Goal: Task Accomplishment & Management: Use online tool/utility

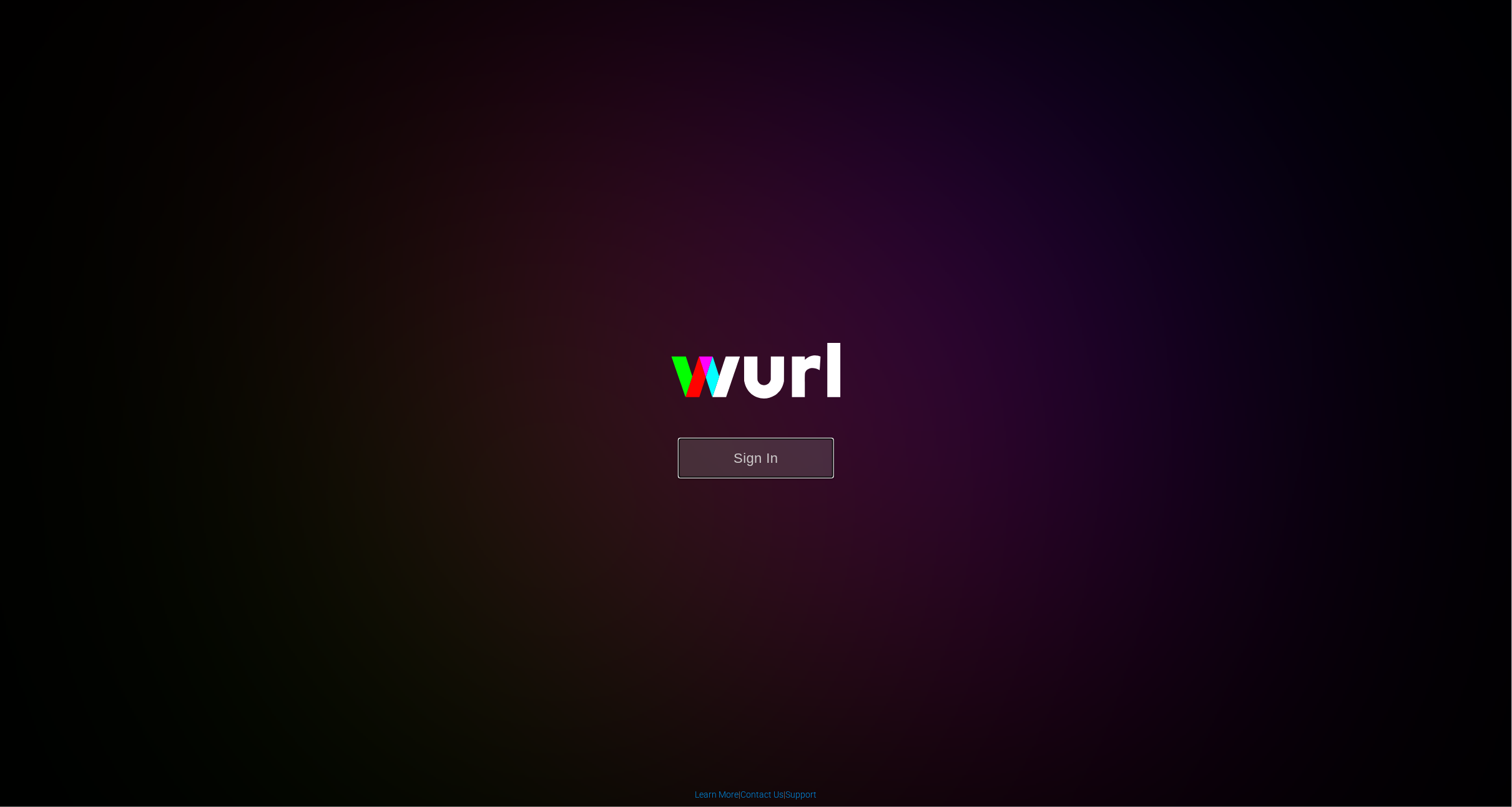
click at [758, 456] on button "Sign In" at bounding box center [756, 458] width 156 height 40
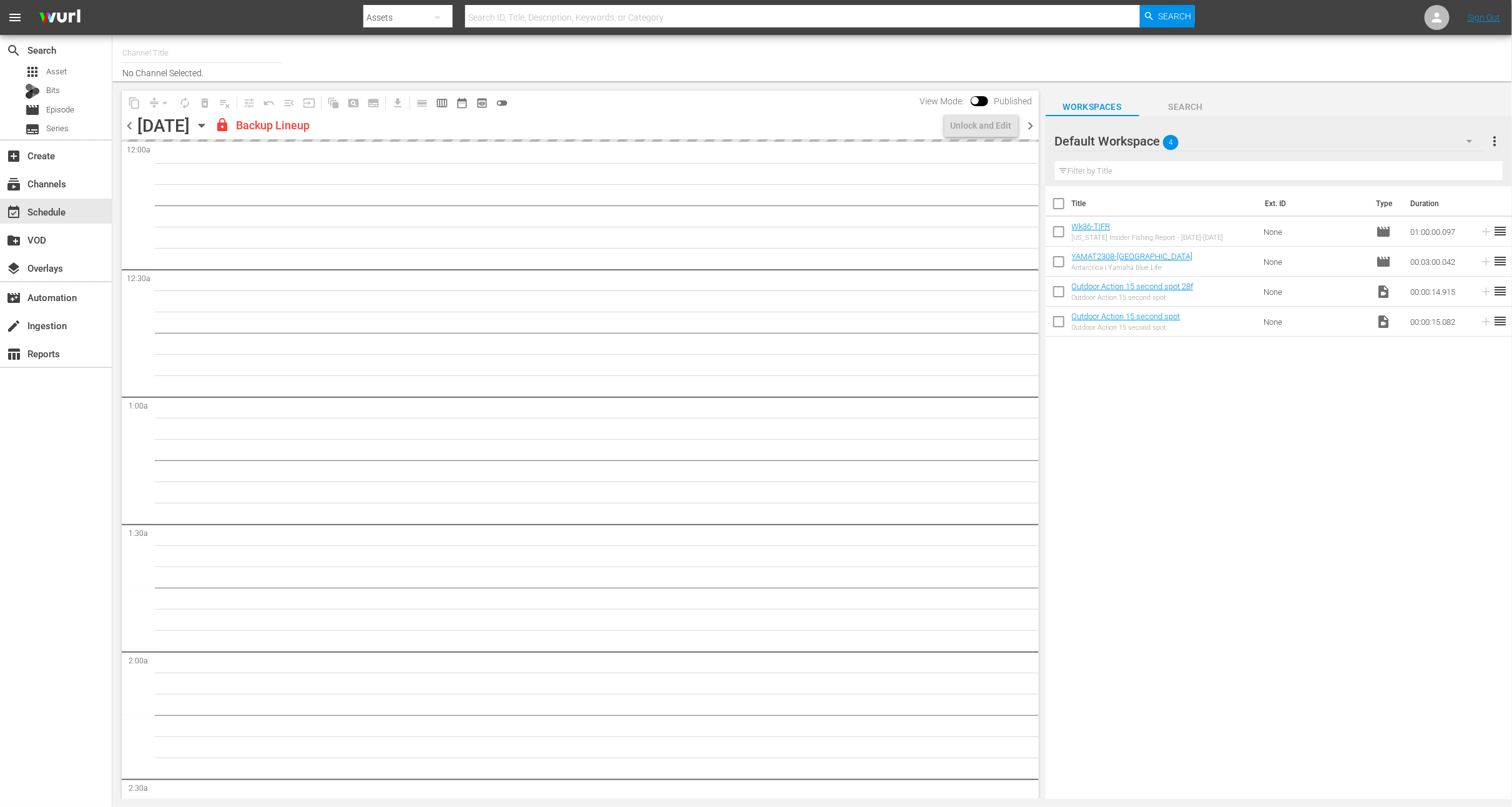
type input "Outdoor Action (1158)"
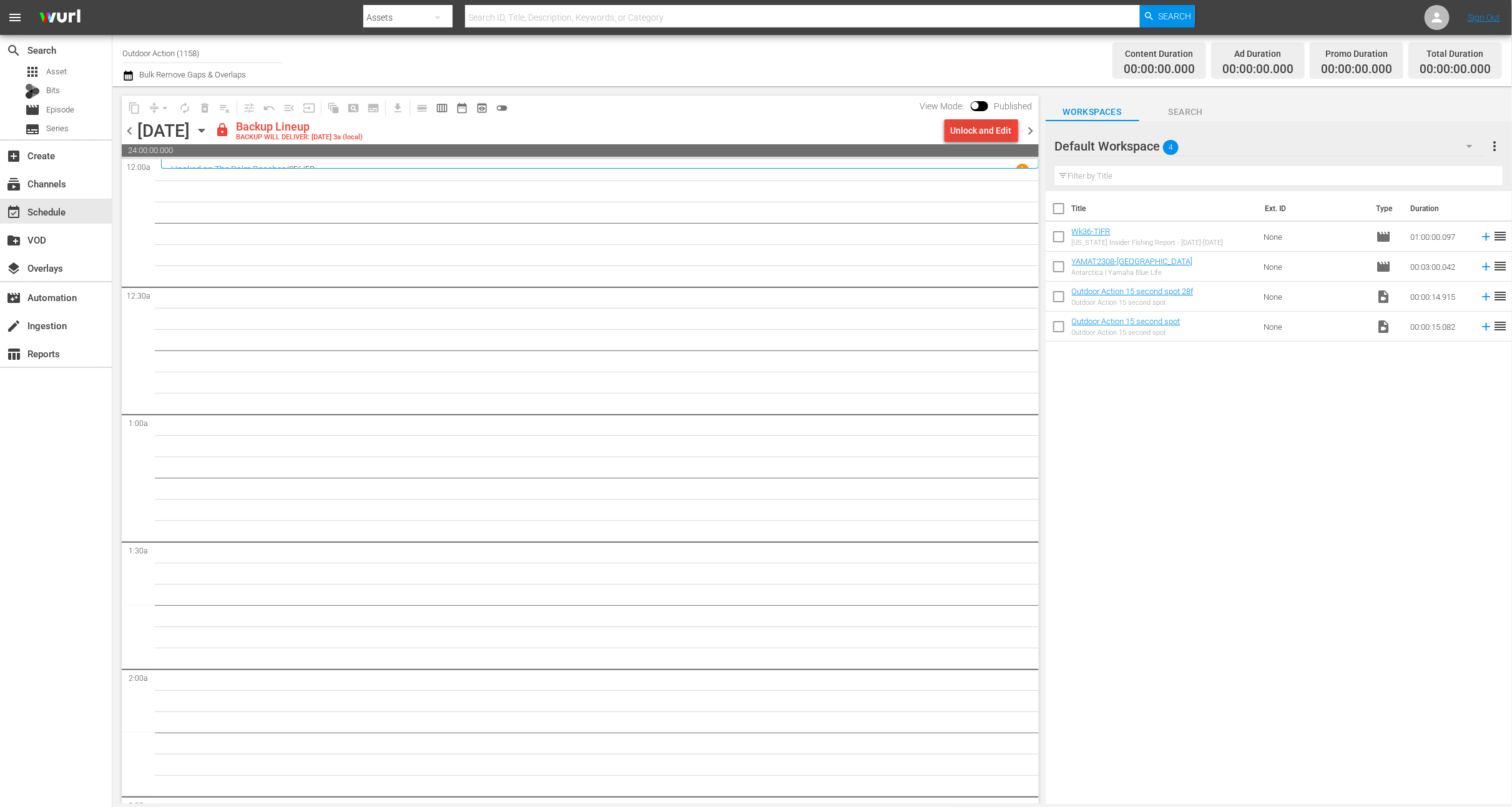
click at [1007, 131] on div "Unlock and Edit" at bounding box center [981, 131] width 61 height 23
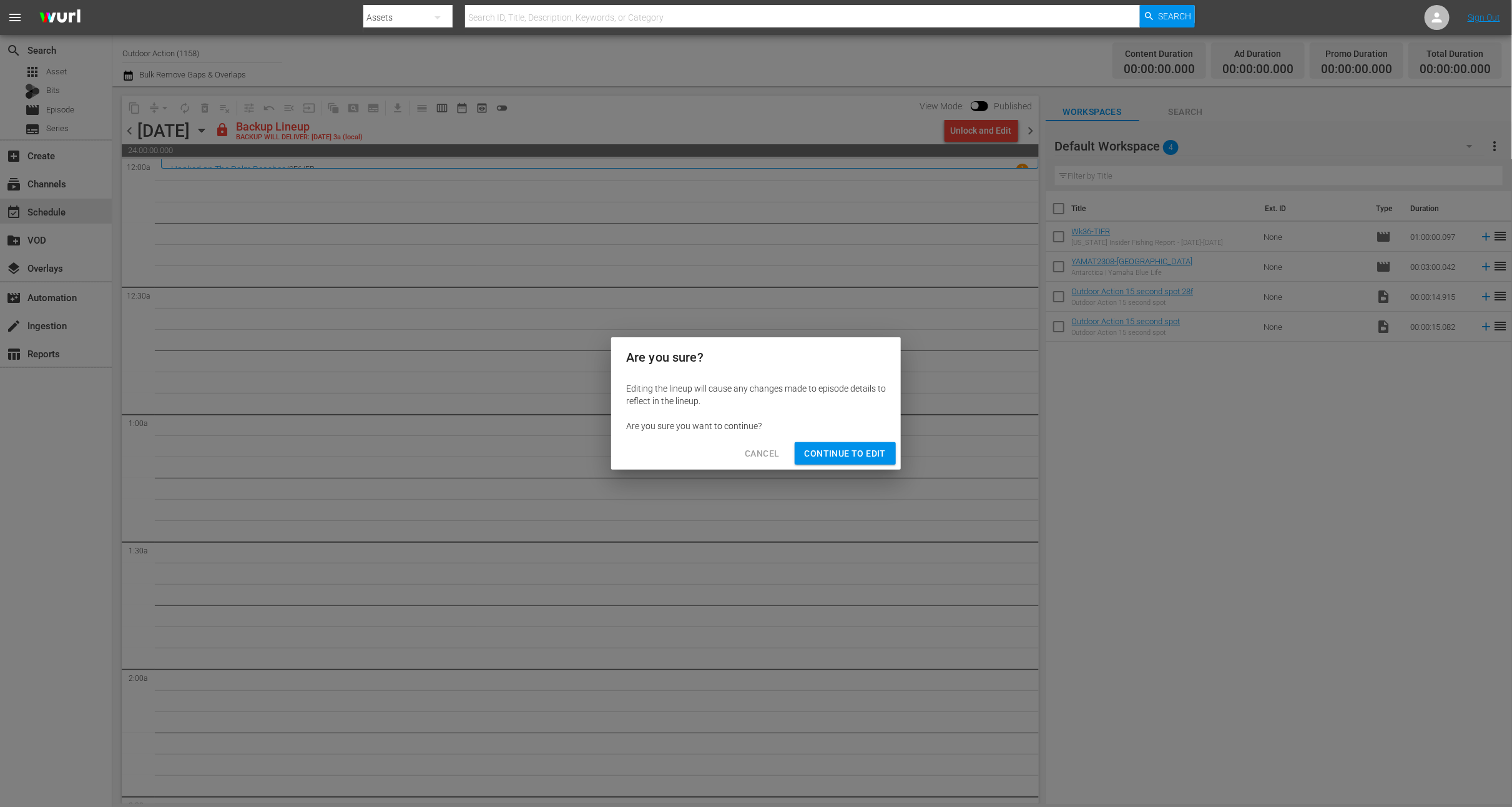
click at [838, 461] on button "Continue to Edit" at bounding box center [845, 454] width 101 height 23
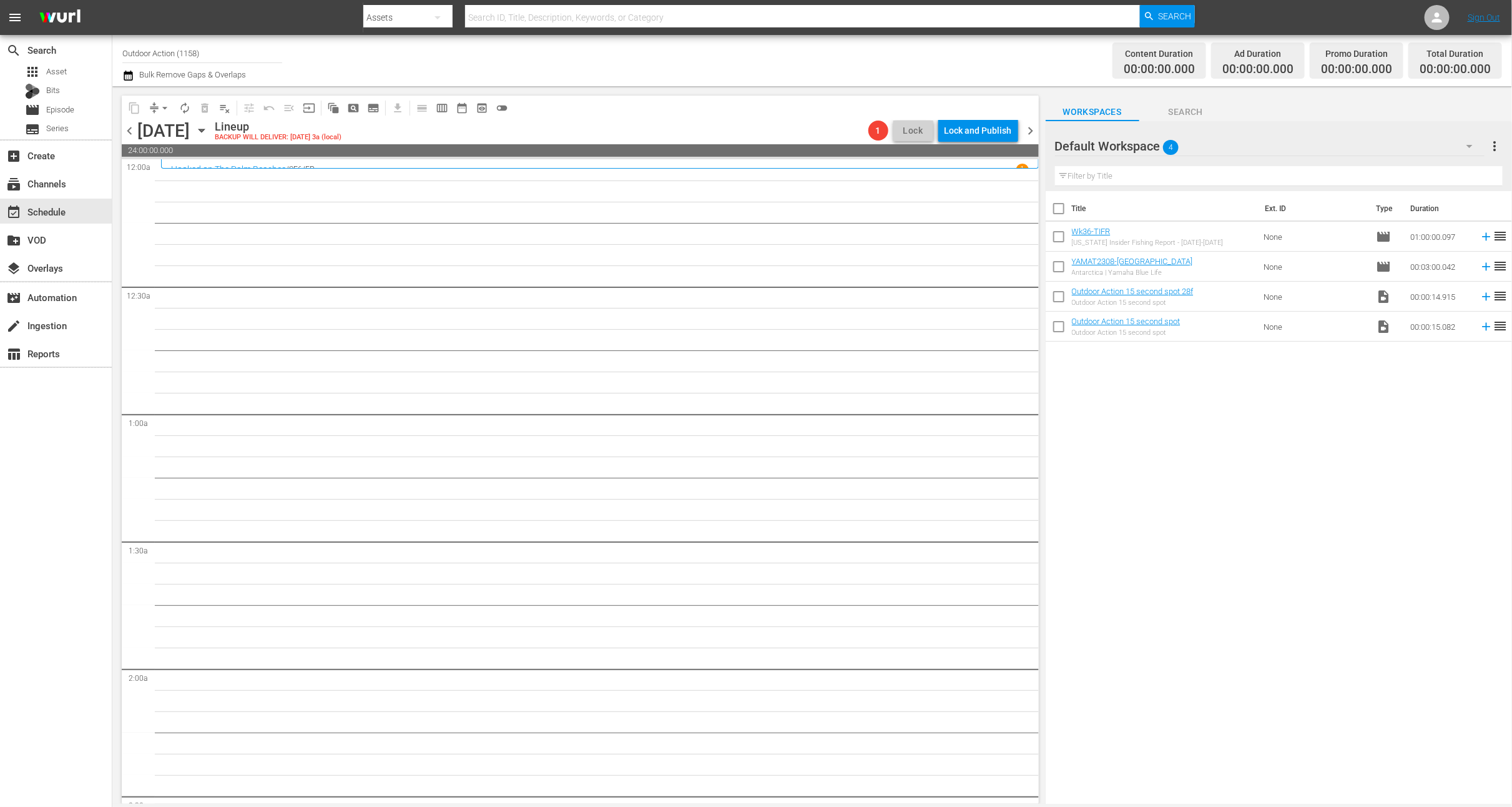
click at [209, 132] on icon "button" at bounding box center [201, 130] width 13 height 13
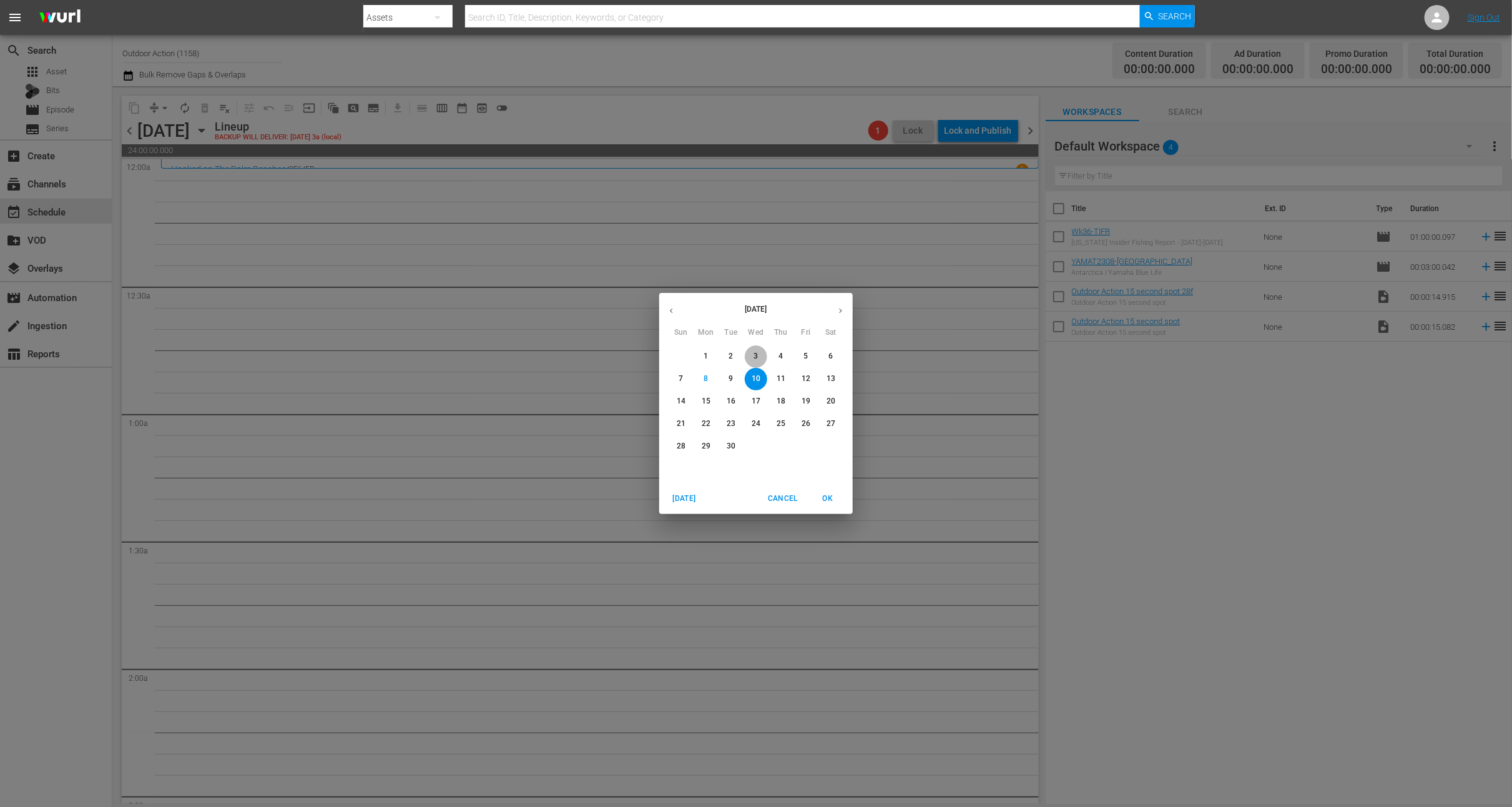
click at [757, 360] on p "3" at bounding box center [756, 356] width 4 height 11
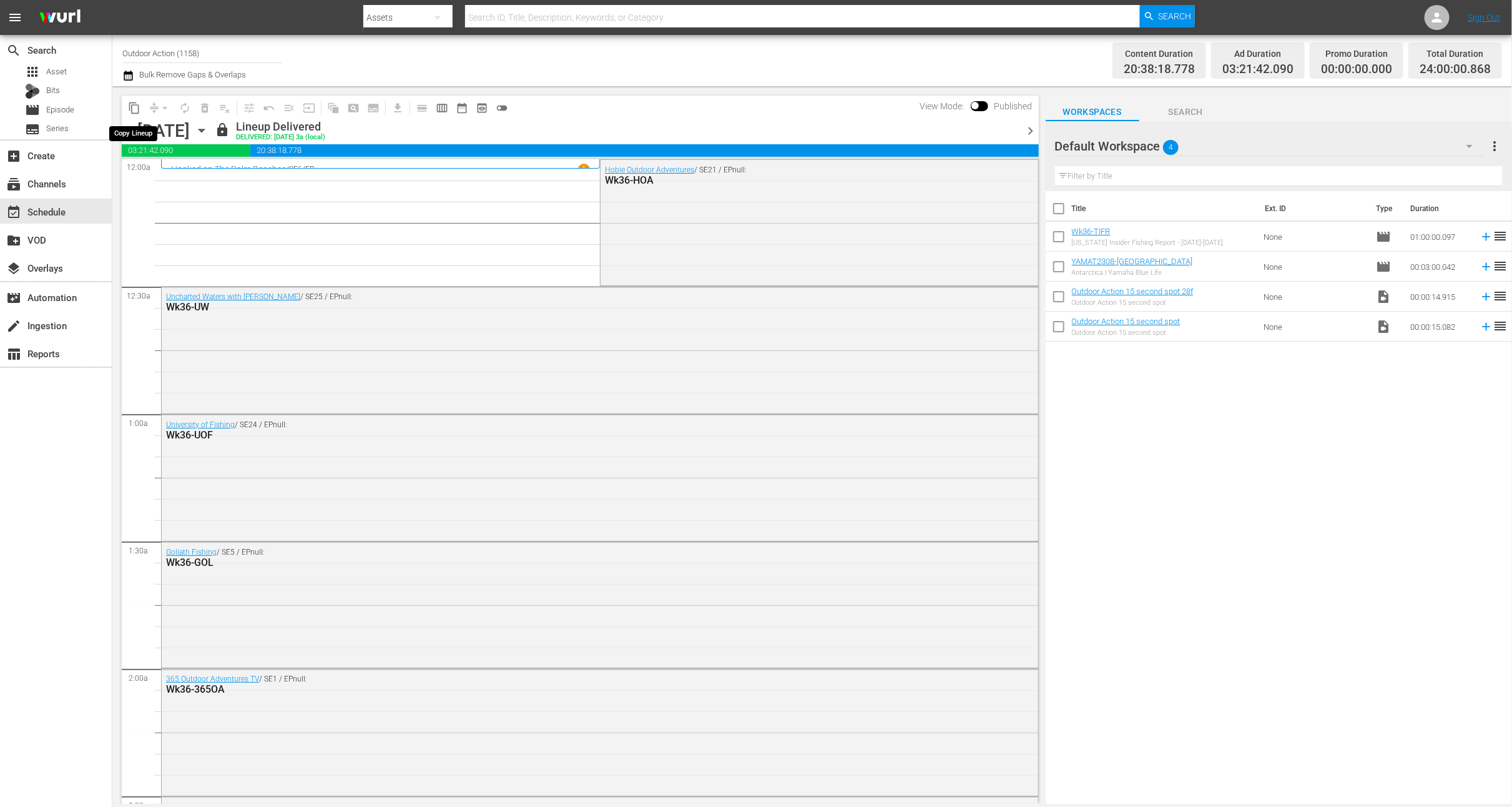
click at [141, 111] on button "content_copy" at bounding box center [134, 108] width 20 height 20
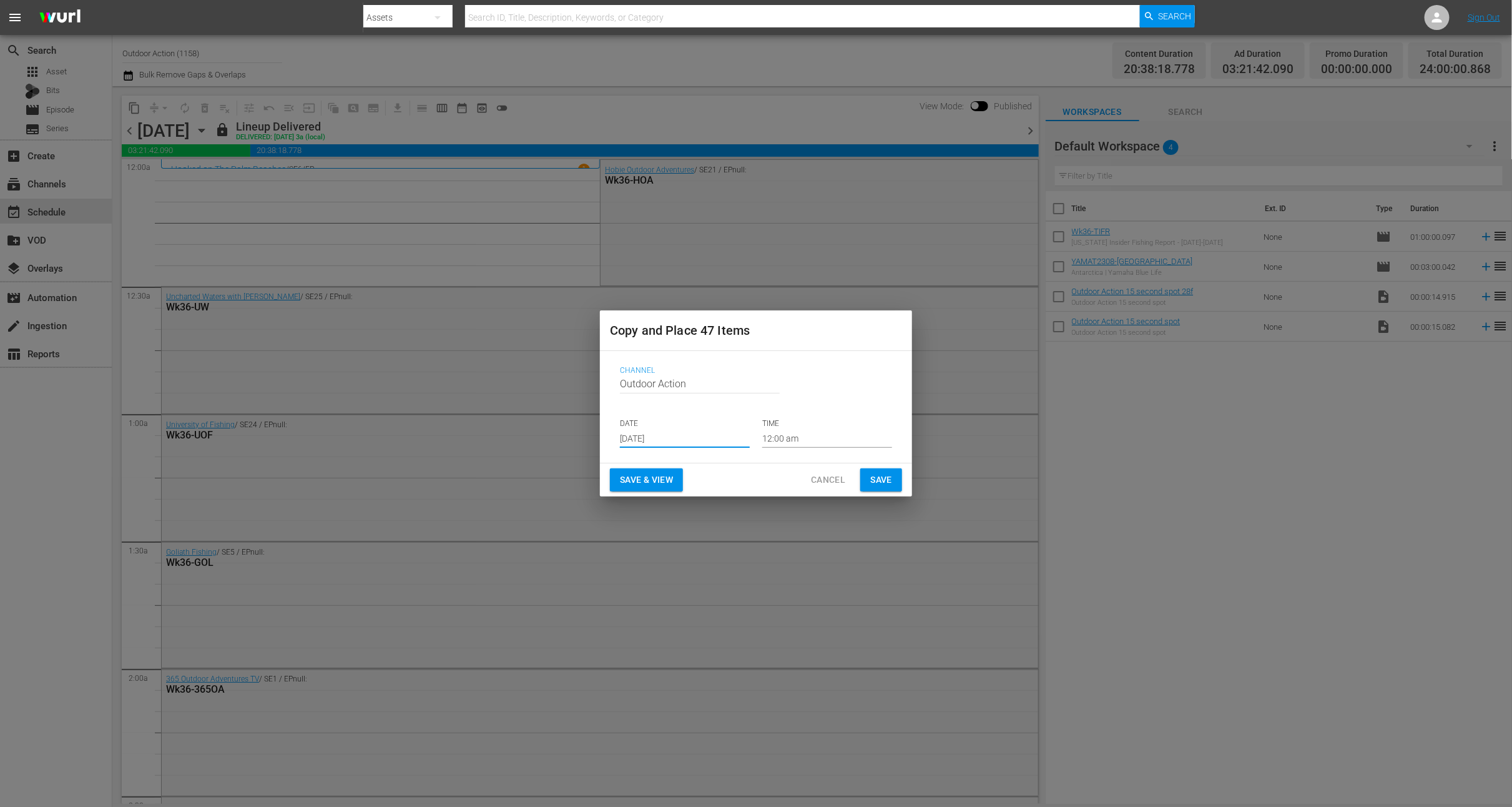
click at [694, 439] on input "[DATE]" at bounding box center [685, 438] width 130 height 18
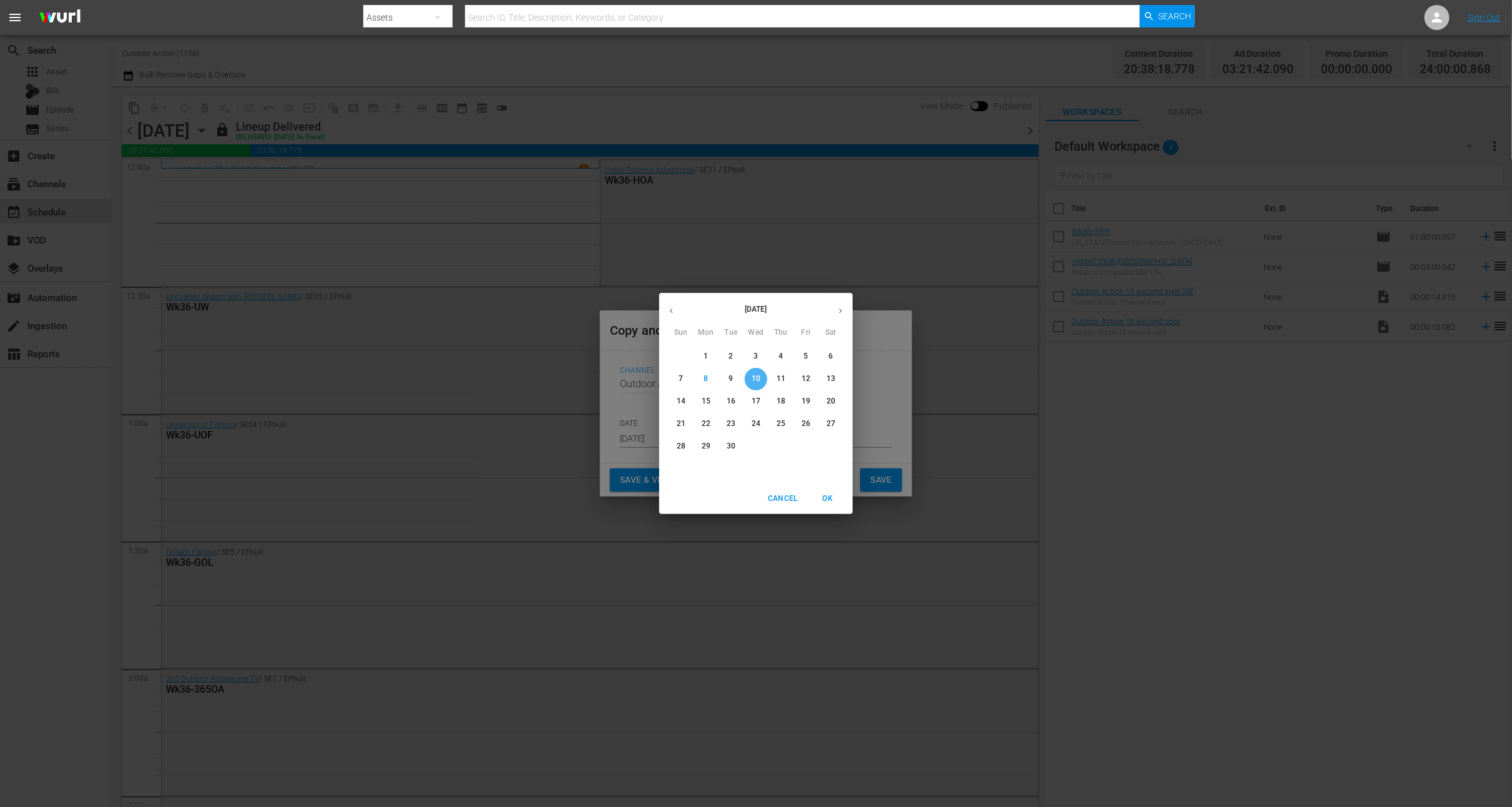
click at [754, 375] on p "10" at bounding box center [756, 378] width 9 height 11
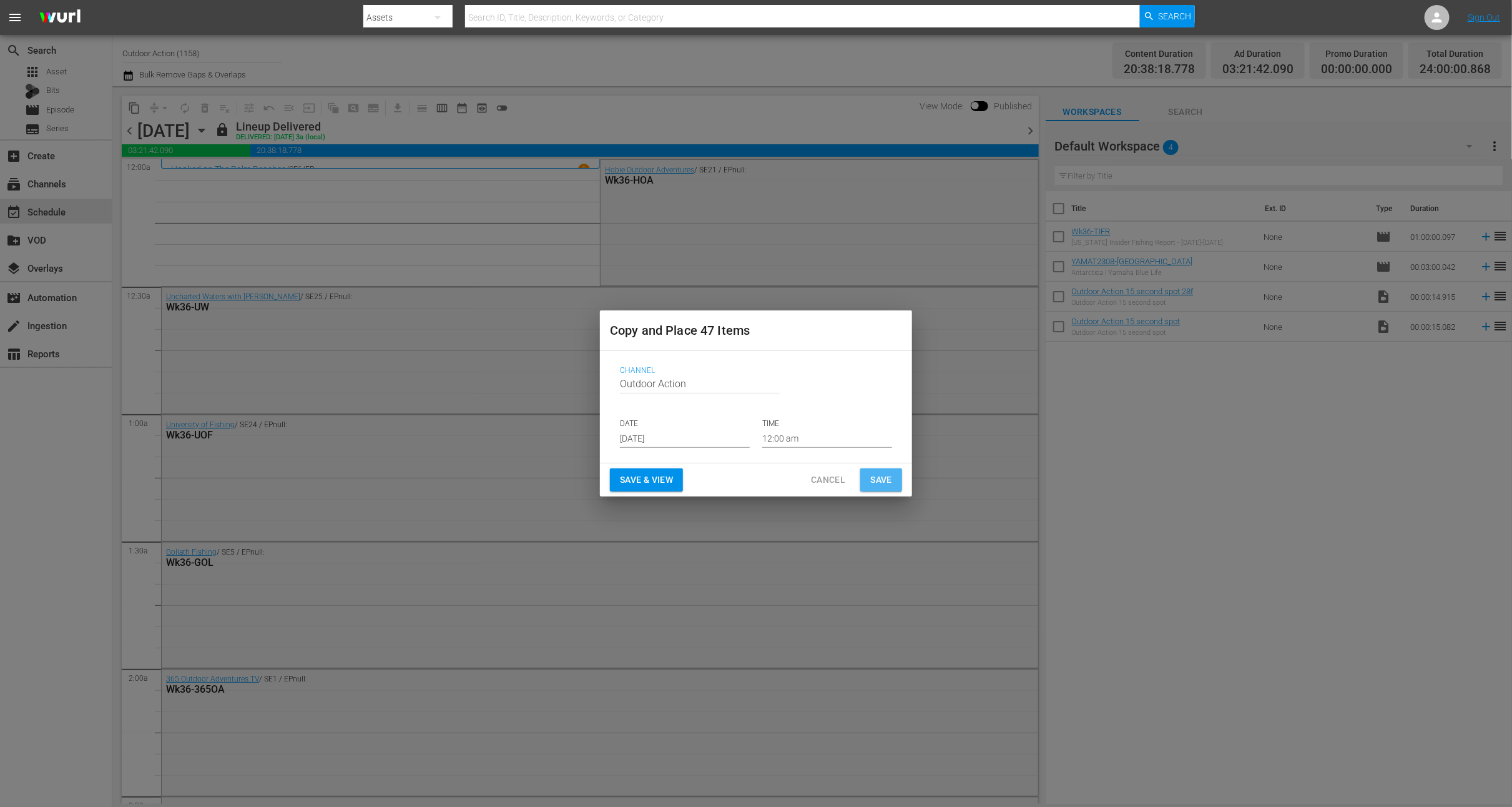
click at [886, 483] on span "Save" at bounding box center [881, 480] width 22 height 16
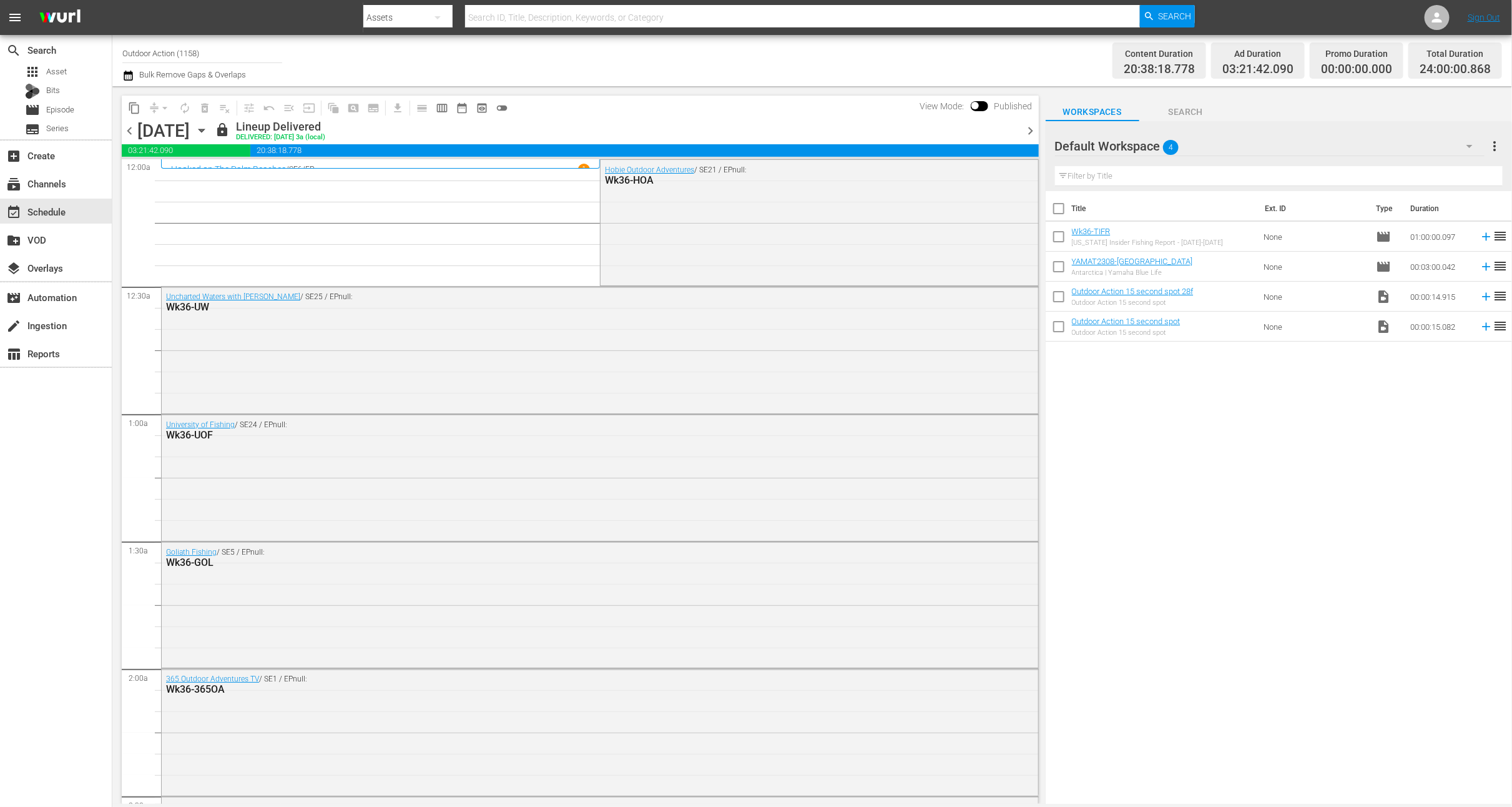
click at [209, 133] on icon "button" at bounding box center [201, 130] width 13 height 13
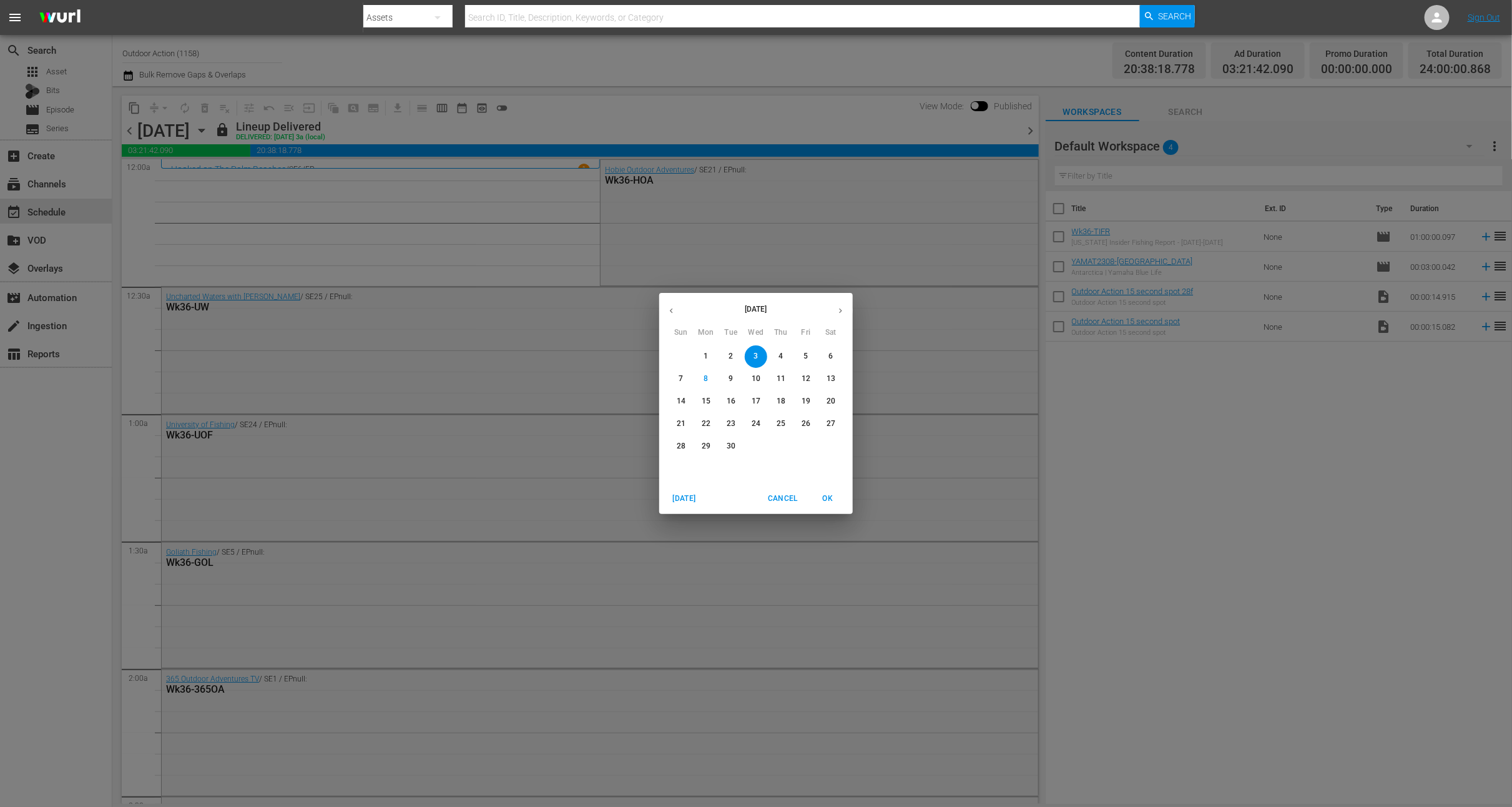
click at [755, 382] on p "10" at bounding box center [756, 378] width 9 height 11
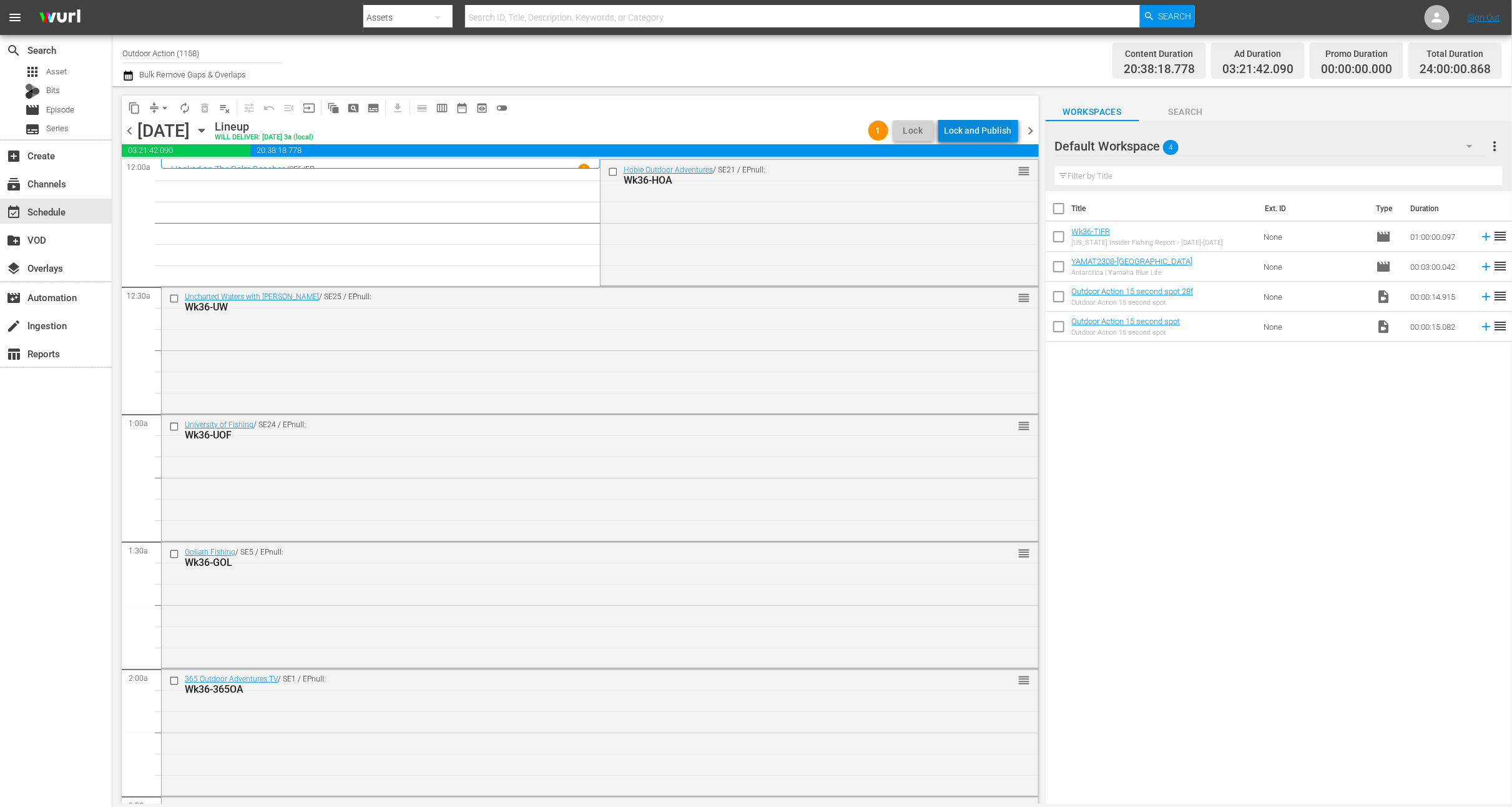
click at [981, 128] on div "Lock and Publish" at bounding box center [978, 131] width 67 height 23
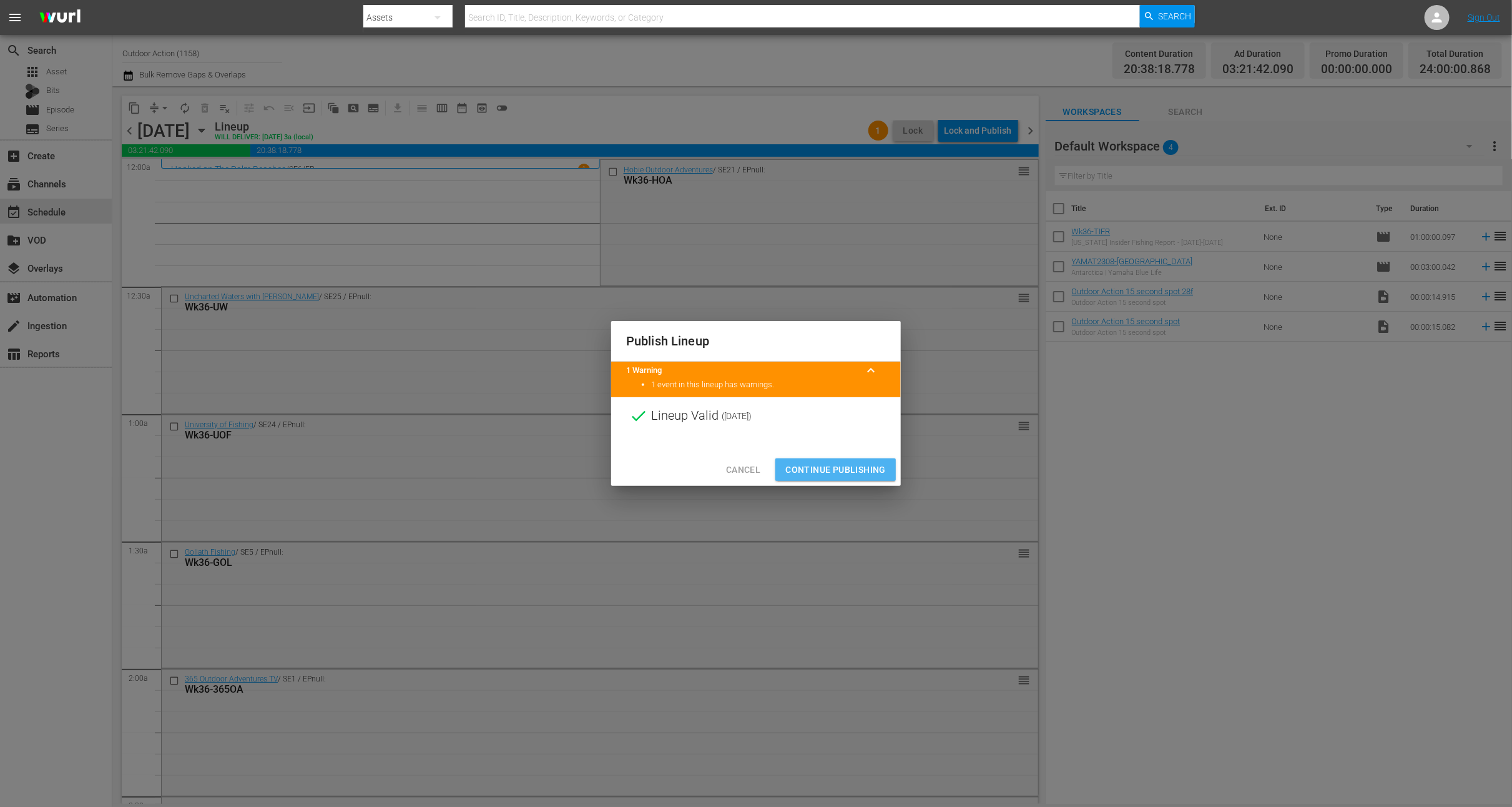
click at [841, 463] on span "Continue Publishing" at bounding box center [836, 470] width 101 height 16
